Goal: Task Accomplishment & Management: Manage account settings

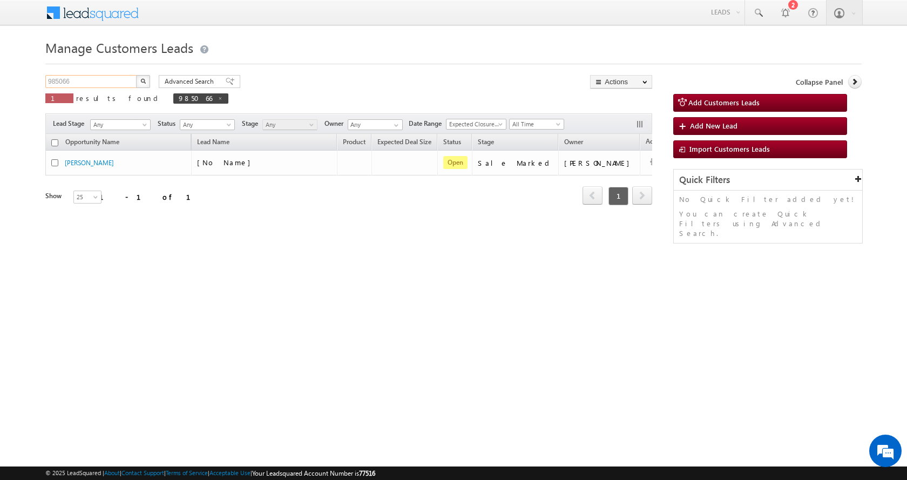
click at [59, 78] on input "985066" at bounding box center [91, 81] width 92 height 13
paste input "76505"
type input "976505"
click at [144, 82] on img "button" at bounding box center [142, 80] width 5 height 5
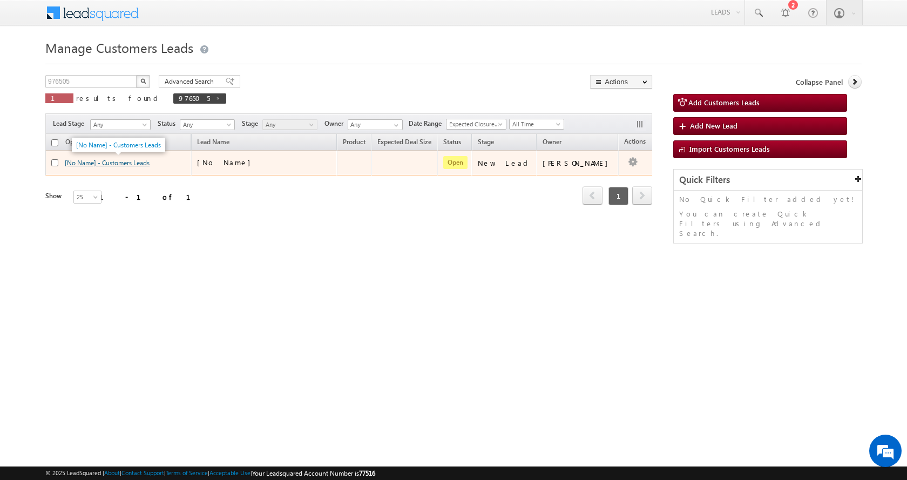
click at [116, 164] on link "[No Name] - Customers Leads" at bounding box center [107, 163] width 85 height 8
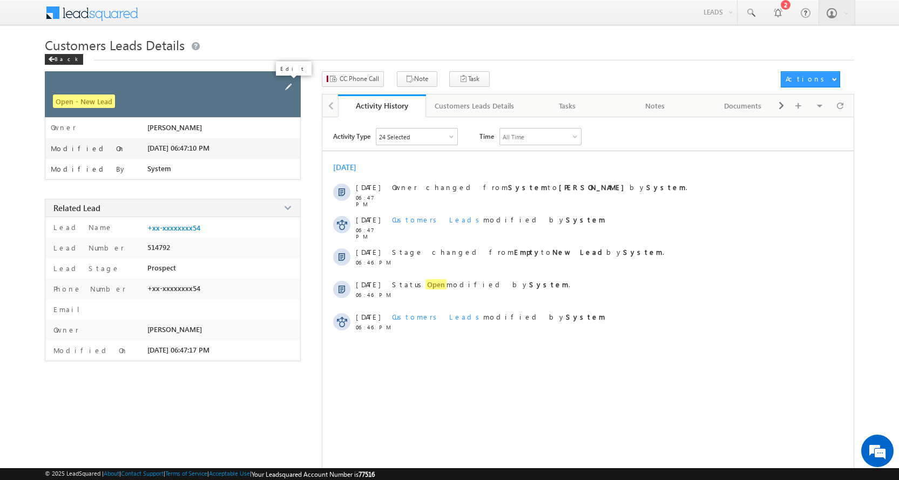
click at [287, 89] on span at bounding box center [288, 87] width 12 height 12
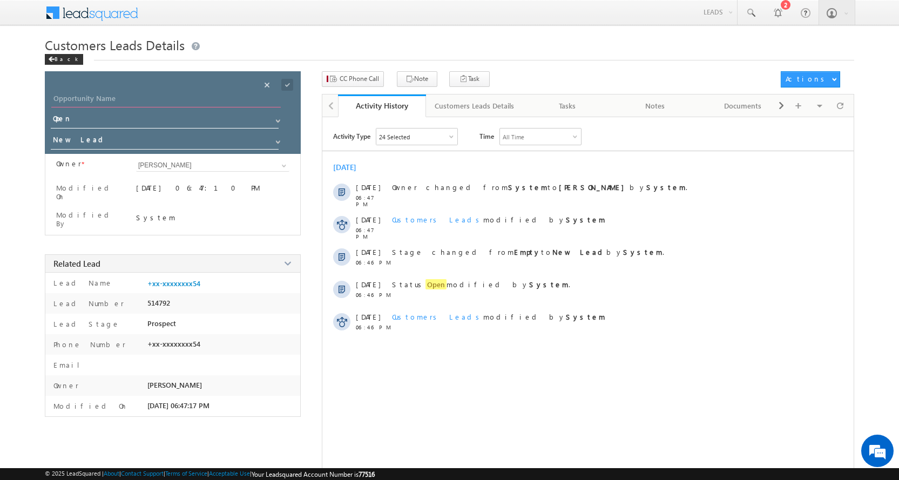
click at [114, 99] on input "Opportunity Name" at bounding box center [165, 99] width 229 height 15
paste input "[PERSON_NAME]"
type input "[PERSON_NAME]"
click at [281, 140] on span at bounding box center [278, 142] width 9 height 9
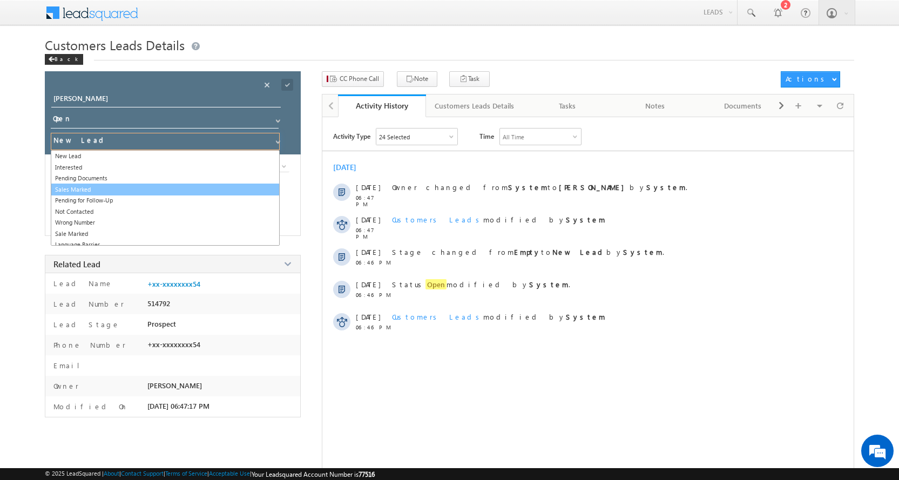
click at [92, 187] on link "Sales Marked" at bounding box center [165, 190] width 229 height 12
type input "Sales Marked"
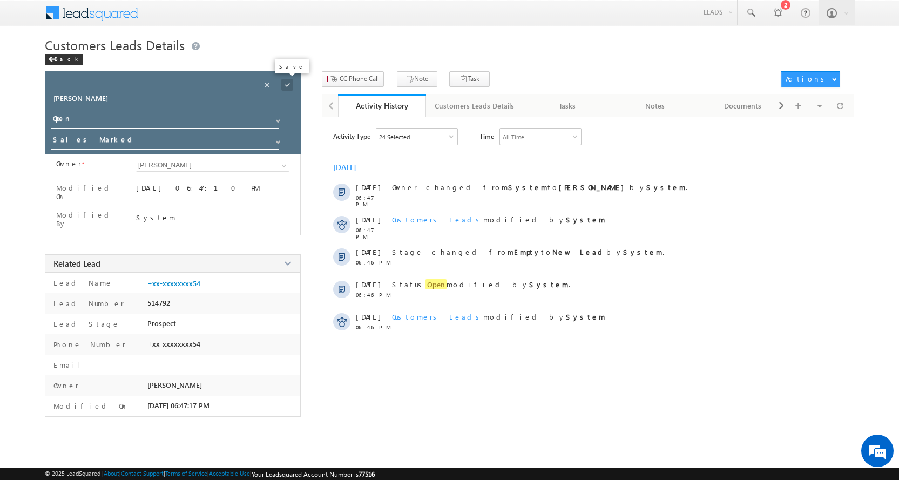
click at [286, 84] on span at bounding box center [287, 85] width 12 height 12
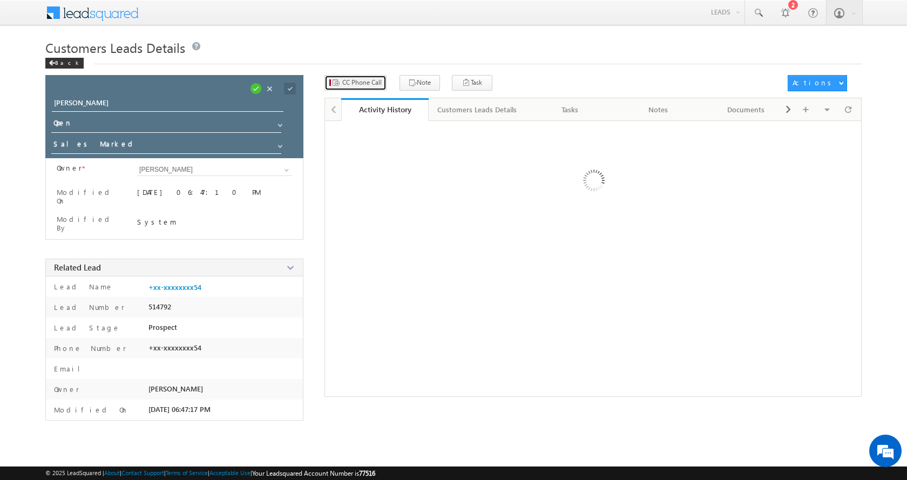
click at [354, 82] on span "CC Phone Call" at bounding box center [361, 83] width 39 height 10
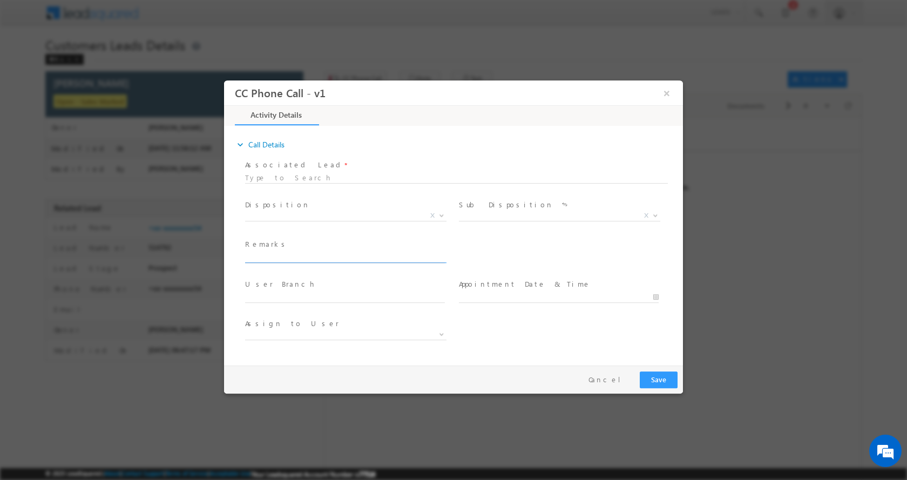
click at [299, 252] on input "text" at bounding box center [345, 257] width 200 height 11
paste input "[PERSON_NAME]-8510938554-HOME PURCHASE-PV-30-LOAN-25 L-DOWN PAYMENT- 5 L-JOB-PI…"
type input "[PERSON_NAME]-8510938554-HOME PURCHASE-PV-30-LOAN-25 L-DOWN PAYMENT- 5 L-JOB-PI…"
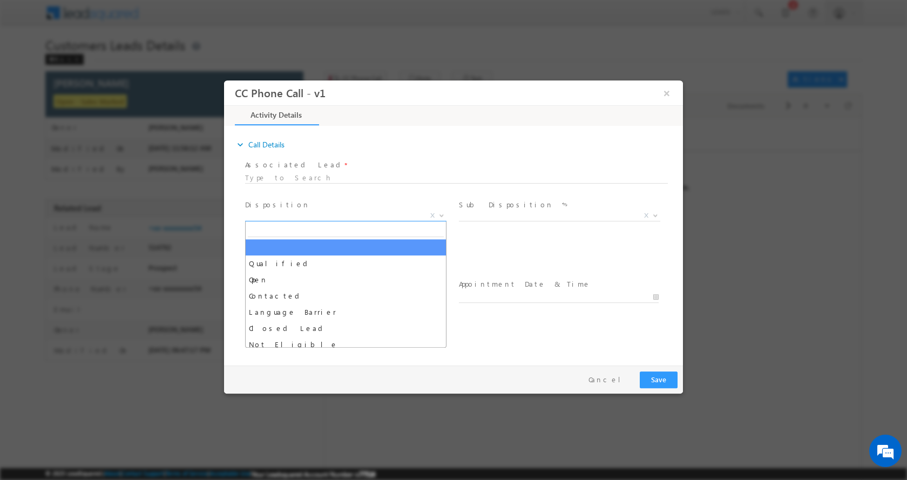
click at [442, 211] on span at bounding box center [440, 215] width 11 height 14
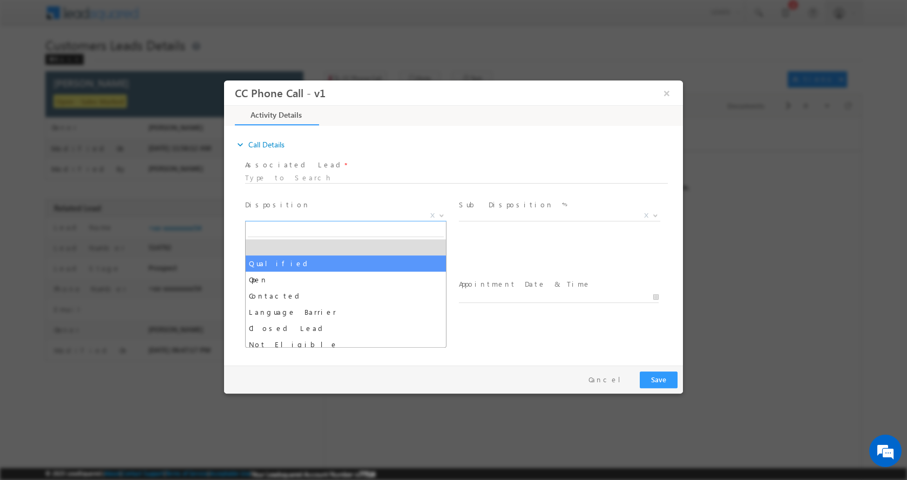
select select "Qualified"
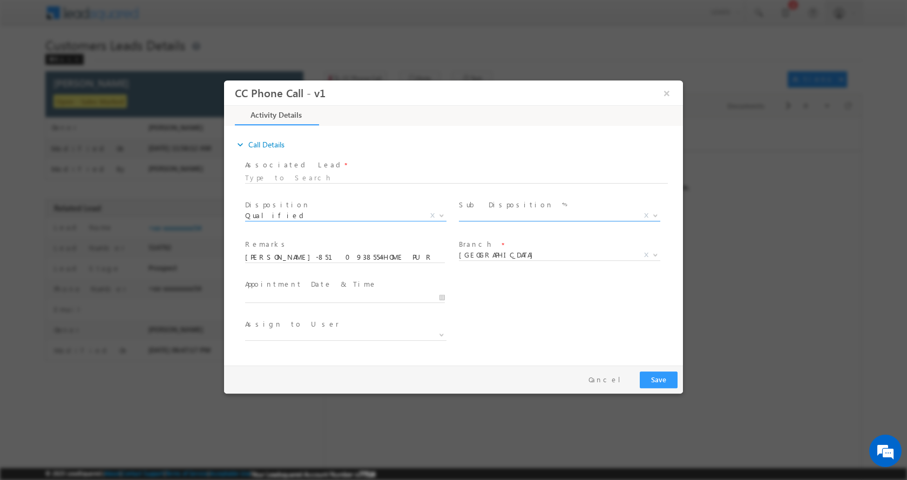
click at [654, 213] on b at bounding box center [655, 215] width 6 height 4
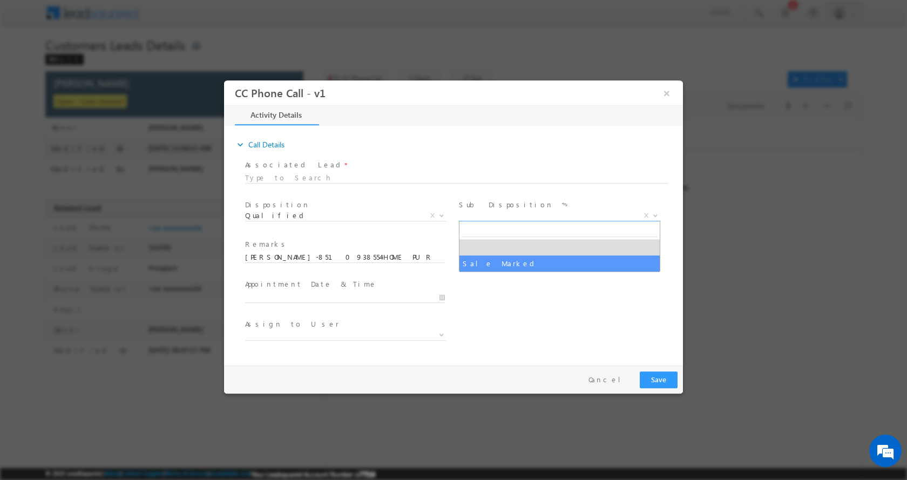
select select "Sale Marked"
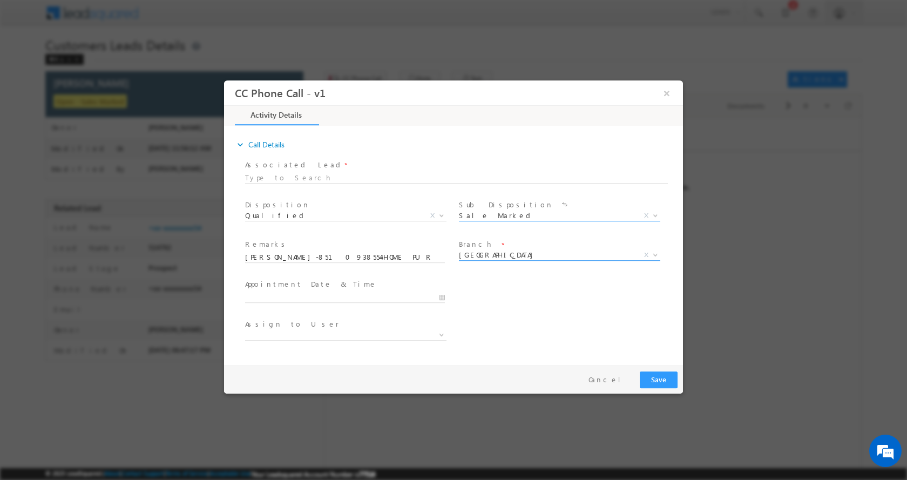
click at [657, 251] on span at bounding box center [654, 254] width 11 height 14
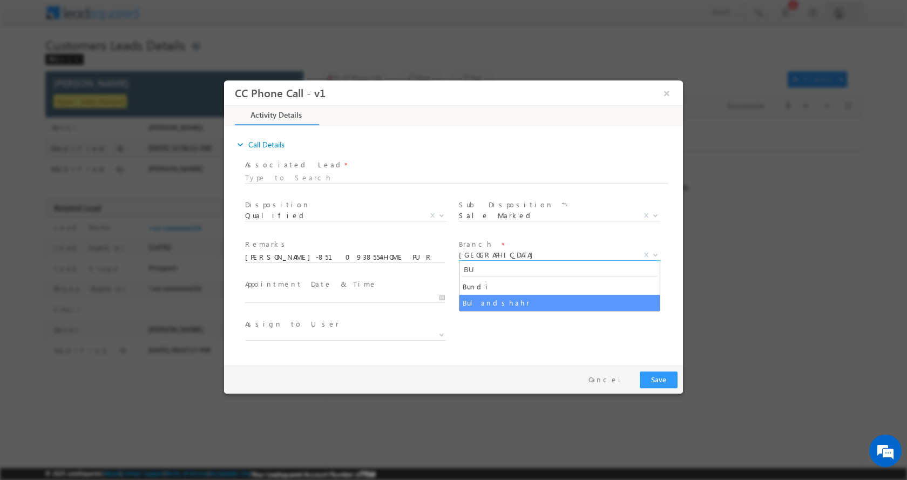
type input "BU"
select select "Bulandshahr"
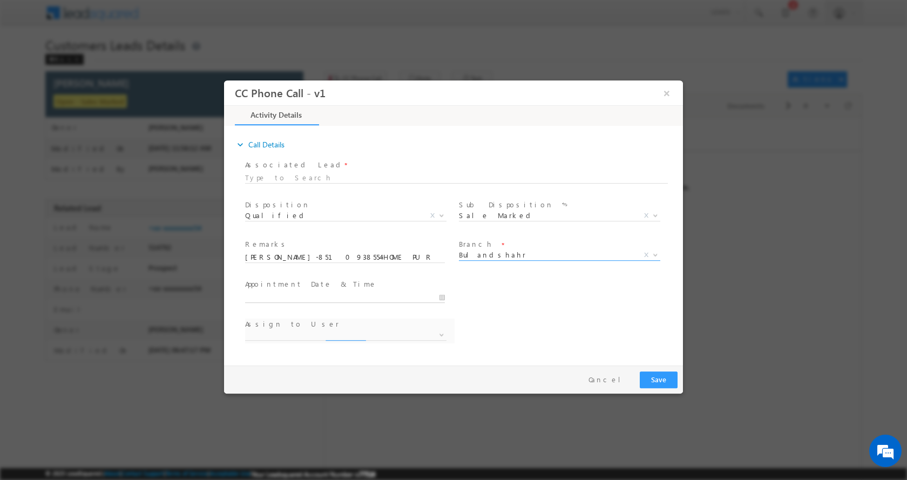
type input "10/14/2025 11:51 AM"
click at [440, 295] on input "10/14/2025 11:51 AM" at bounding box center [345, 297] width 200 height 11
select select "[EMAIL_ADDRESS][DOMAIN_NAME]"
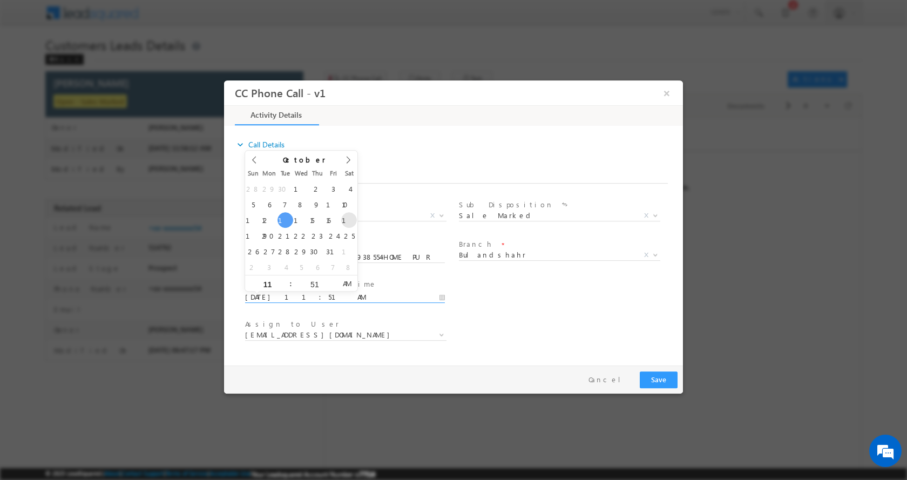
type input "10/18/2025 11:51 AM"
click at [658, 381] on button "Save" at bounding box center [659, 379] width 38 height 17
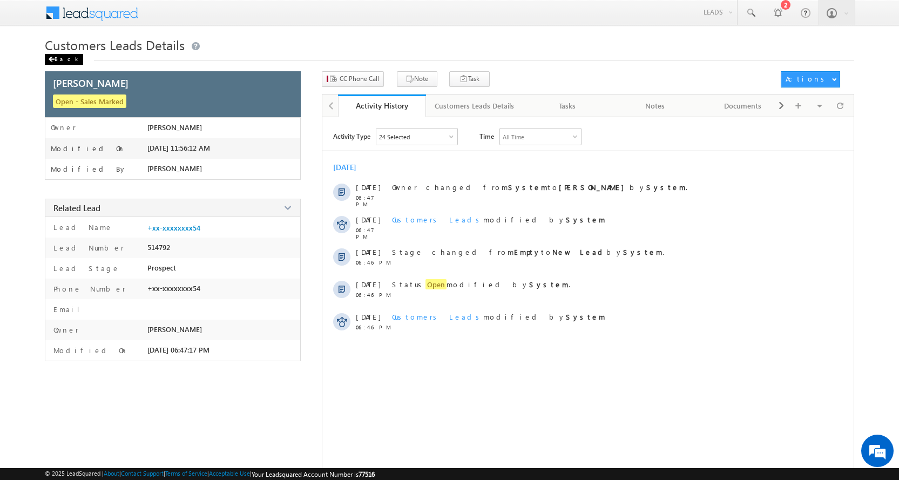
click at [56, 59] on div "Back" at bounding box center [64, 59] width 38 height 11
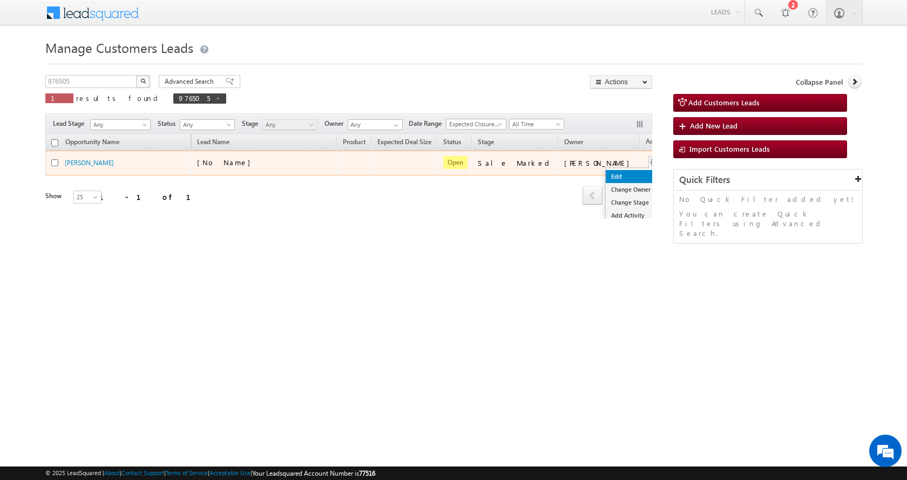
click at [606, 176] on link "Edit" at bounding box center [633, 176] width 54 height 13
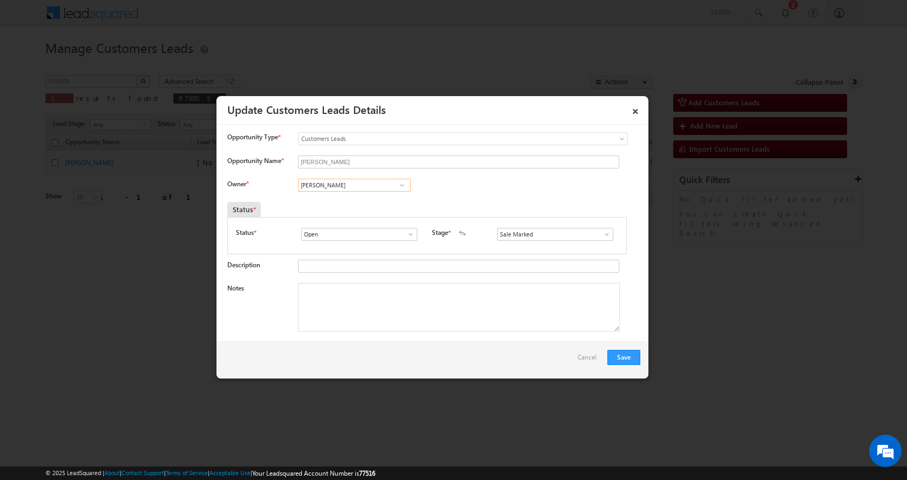
click at [323, 189] on input "[PERSON_NAME]" at bounding box center [354, 185] width 113 height 13
paste input "[PERSON_NAME]"
click at [361, 202] on span "[EMAIL_ADDRESS][PERSON_NAME][DOMAIN_NAME]" at bounding box center [350, 206] width 97 height 8
type input "[PERSON_NAME]"
click at [370, 306] on textarea "Notes" at bounding box center [459, 307] width 322 height 49
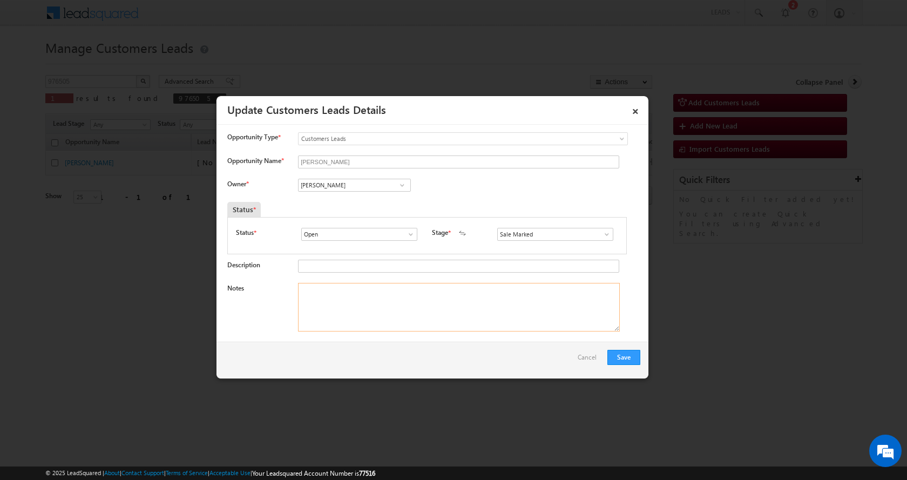
click at [334, 313] on textarea "Notes" at bounding box center [459, 307] width 322 height 49
paste textarea "[PERSON_NAME]-8510938554-HOME PURCHASE-PV-30-LOAN-25 L-DOWN PAYMENT- 5 L-JOB-PI…"
type textarea "[PERSON_NAME]-8510938554-HOME PURCHASE-PV-30-LOAN-25 L-DOWN PAYMENT- 5 L-JOB-PI…"
click at [624, 358] on button "Save" at bounding box center [623, 357] width 33 height 15
